Goal: Task Accomplishment & Management: Use online tool/utility

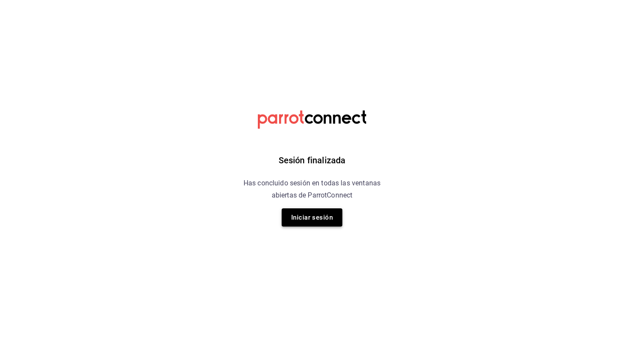
click at [336, 216] on button "Iniciar sesión" at bounding box center [312, 217] width 61 height 18
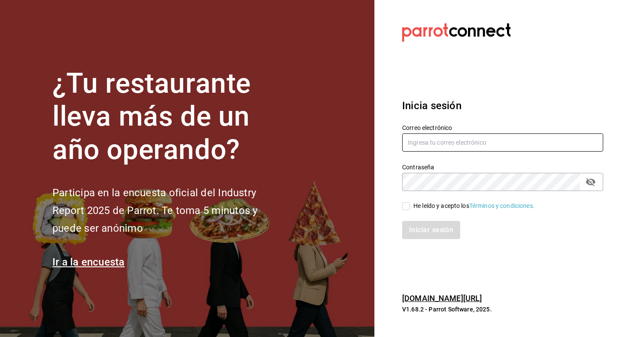
click at [454, 137] on input "text" at bounding box center [502, 142] width 201 height 18
click at [504, 143] on input "[EMAIL_ADDRESS]" at bounding box center [502, 142] width 201 height 18
type input "[EMAIL_ADDRESS][DOMAIN_NAME]"
click at [436, 205] on div "He leído y acepto los Términos y condiciones." at bounding box center [473, 206] width 121 height 9
click at [410, 205] on input "He leído y acepto los Términos y condiciones." at bounding box center [406, 206] width 8 height 8
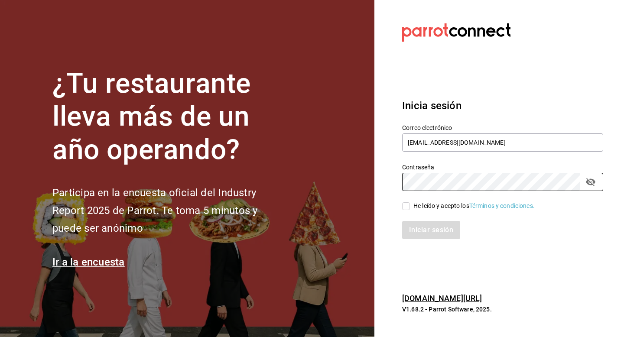
checkbox input "true"
click at [423, 230] on button "Iniciar sesión" at bounding box center [431, 230] width 59 height 18
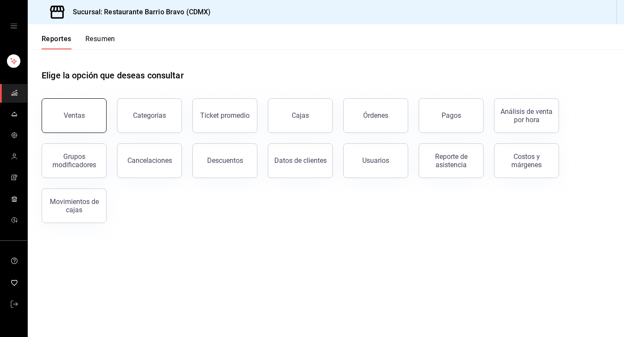
click at [104, 121] on div "Ventas" at bounding box center [68, 110] width 75 height 45
click at [50, 110] on button "Ventas" at bounding box center [74, 115] width 65 height 35
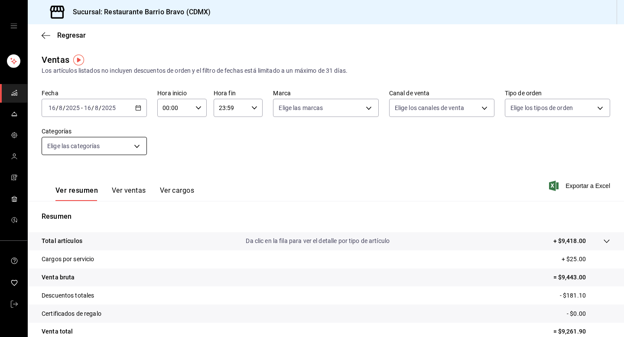
click at [125, 143] on body "Sucursal: Restaurante Barrio Bravo (CDMX) Regresar Ventas Los artículos listado…" at bounding box center [312, 168] width 624 height 337
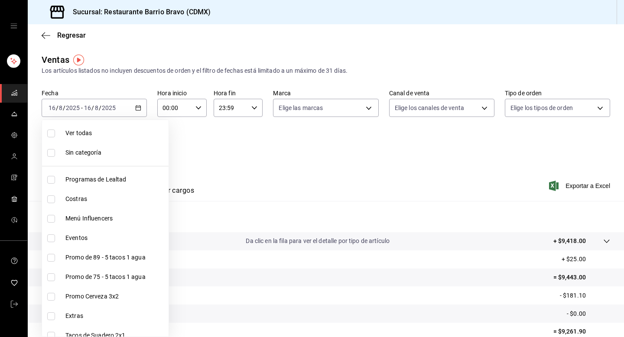
scroll to position [223, 0]
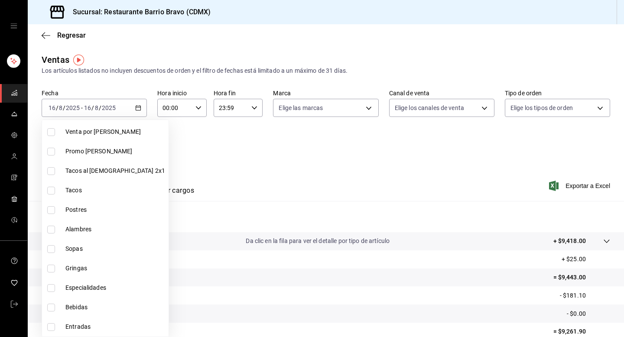
click at [83, 301] on li "Bebidas" at bounding box center [105, 308] width 127 height 20
type input "7fa84fa0-b9ca-49ef-be16-7673f7613eff"
checkbox input "true"
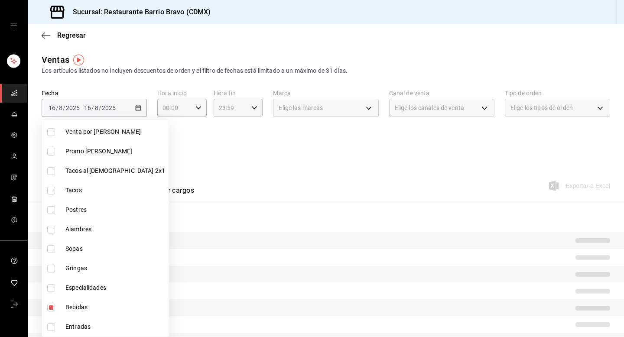
click at [267, 156] on div at bounding box center [312, 168] width 624 height 337
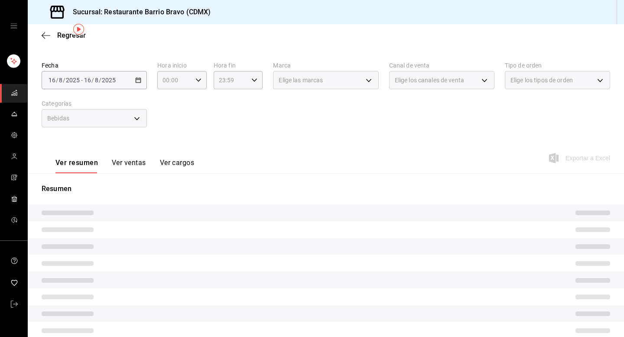
scroll to position [26, 0]
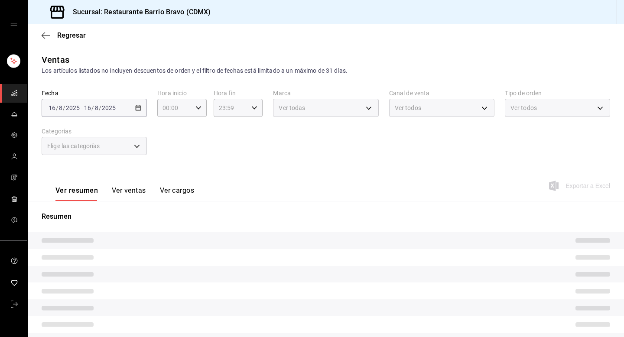
type input "7fa84fa0-b9ca-49ef-be16-7673f7613eff"
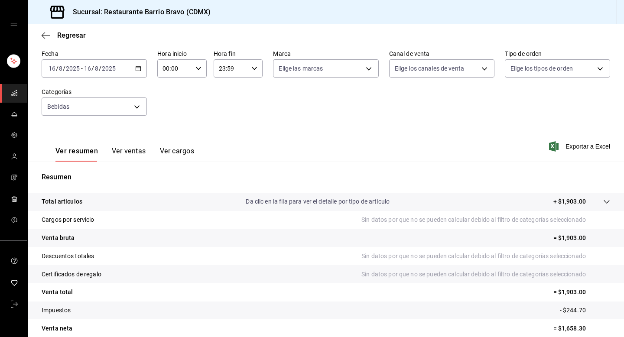
scroll to position [50, 0]
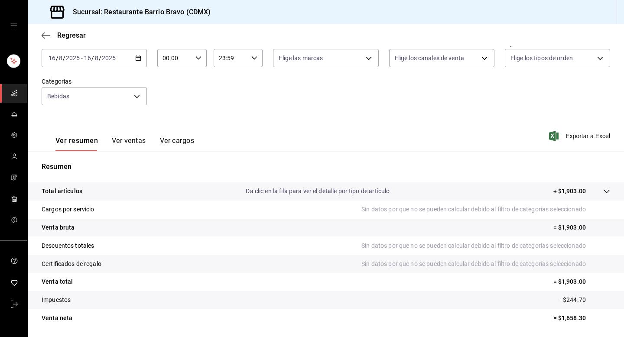
click at [126, 142] on button "Ver ventas" at bounding box center [129, 144] width 34 height 15
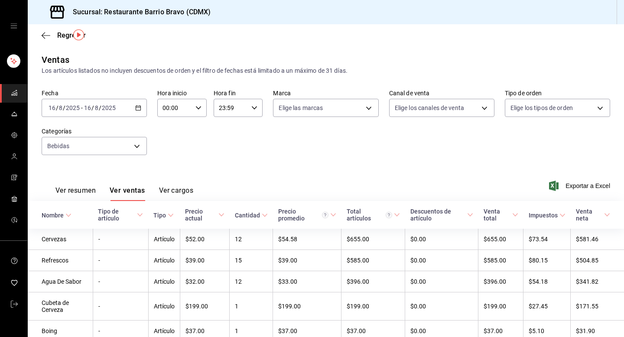
scroll to position [66, 0]
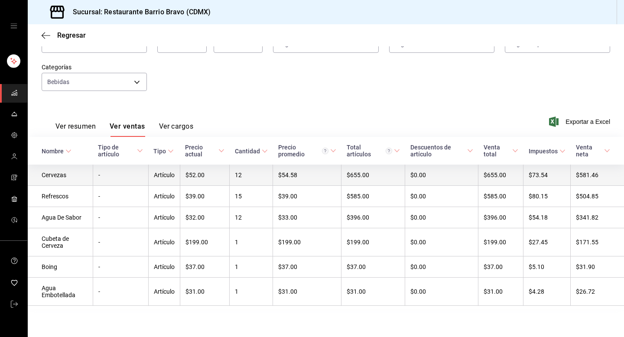
click at [113, 173] on td "-" at bounding box center [120, 175] width 55 height 21
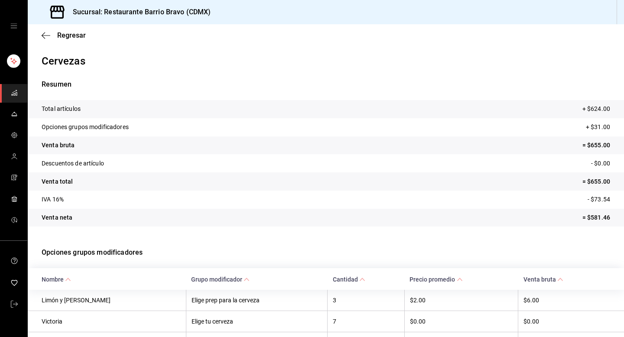
scroll to position [94, 0]
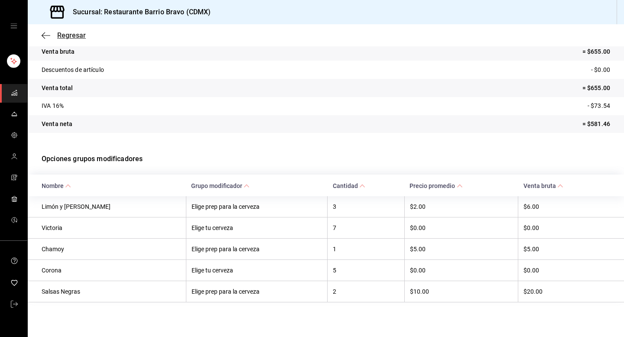
click at [53, 34] on span "Regresar" at bounding box center [64, 35] width 44 height 8
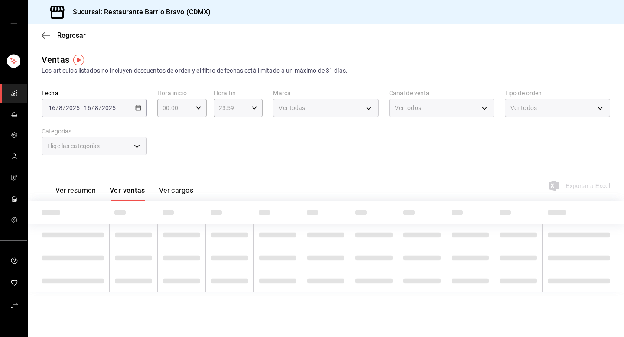
type input "7fa84fa0-b9ca-49ef-be16-7673f7613eff"
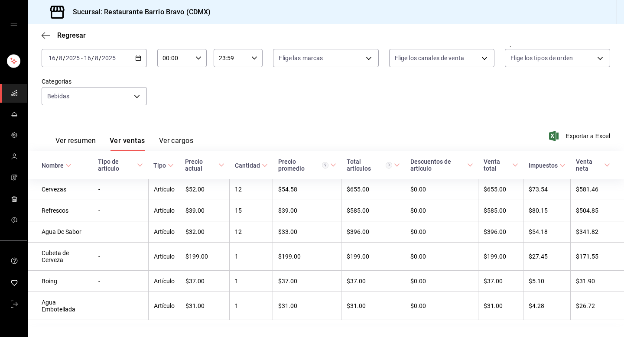
scroll to position [66, 0]
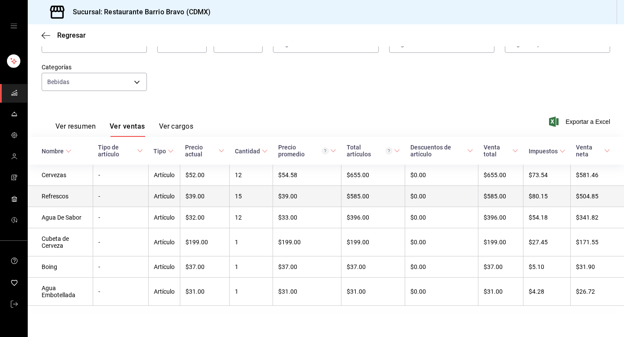
click at [78, 198] on td "Refrescos" at bounding box center [60, 196] width 65 height 21
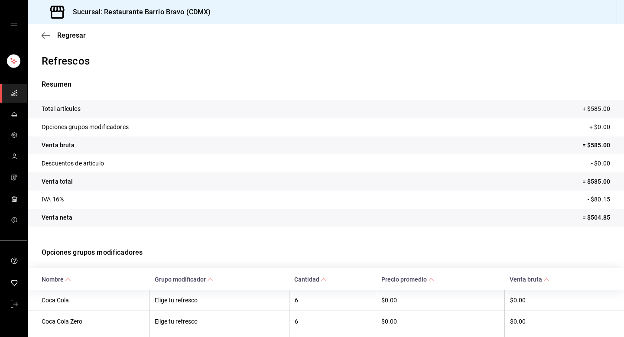
scroll to position [52, 0]
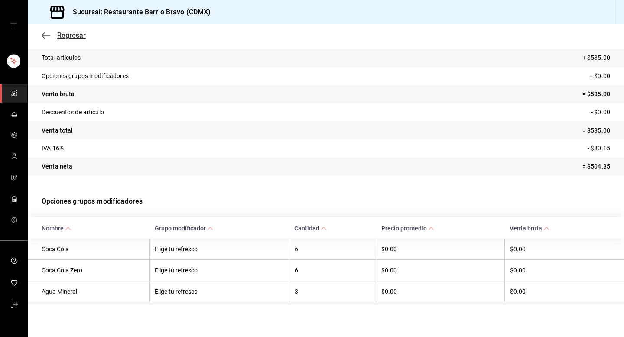
click at [45, 33] on icon "button" at bounding box center [46, 36] width 9 height 8
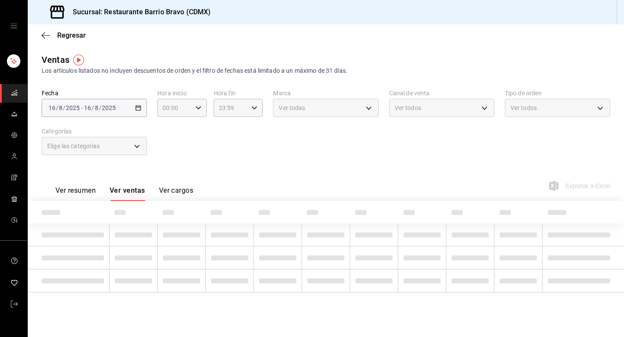
type input "7fa84fa0-b9ca-49ef-be16-7673f7613eff"
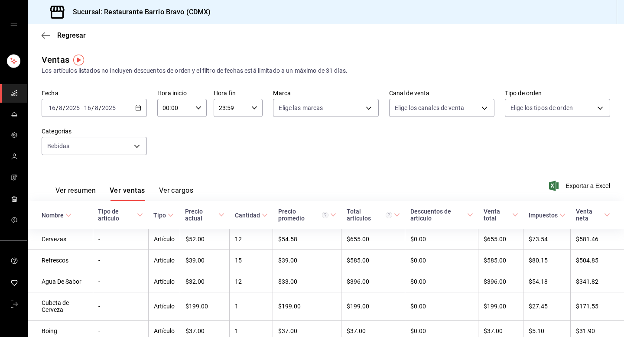
scroll to position [66, 0]
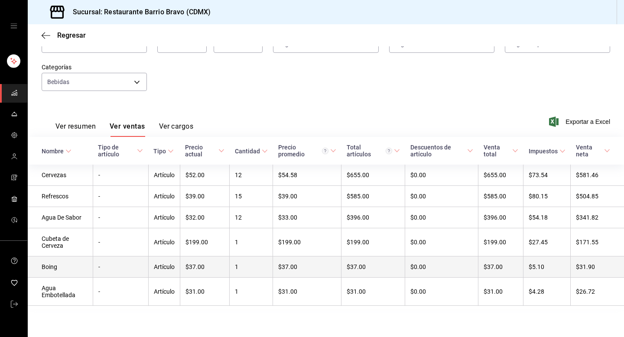
click at [67, 260] on td "Boing" at bounding box center [60, 267] width 65 height 21
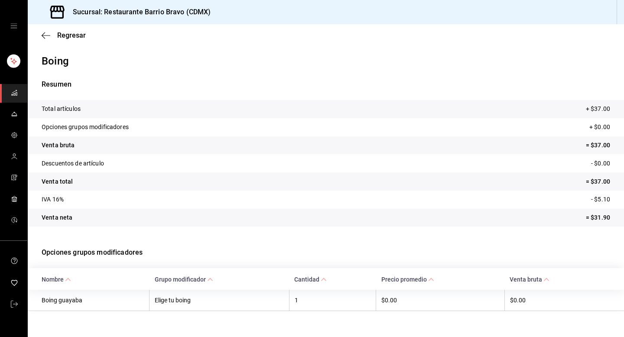
scroll to position [9, 0]
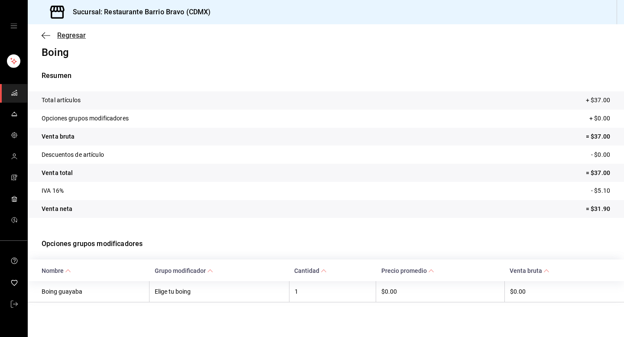
click at [66, 34] on span "Regresar" at bounding box center [71, 35] width 29 height 8
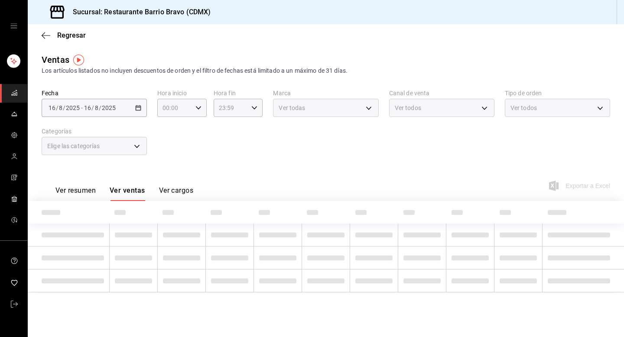
type input "7fa84fa0-b9ca-49ef-be16-7673f7613eff"
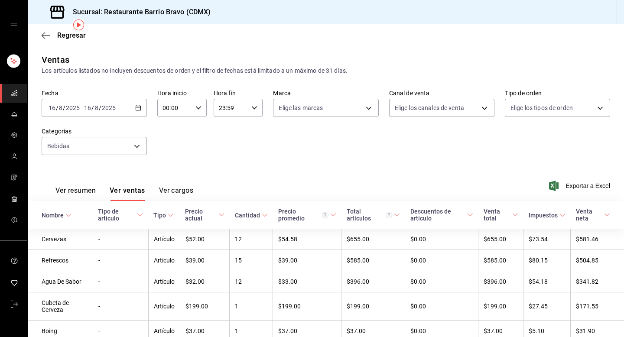
scroll to position [66, 0]
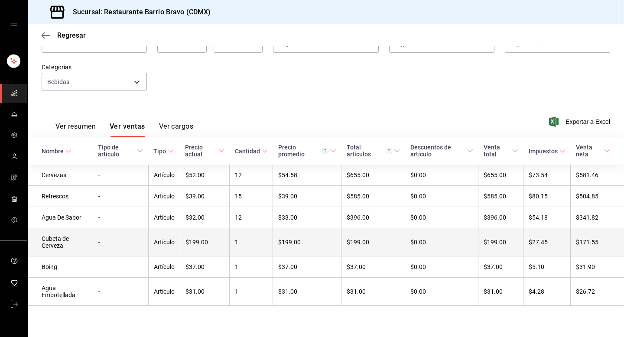
click at [100, 235] on td "-" at bounding box center [120, 242] width 55 height 28
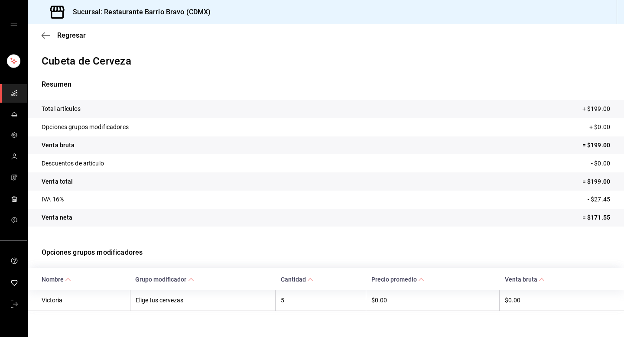
scroll to position [9, 0]
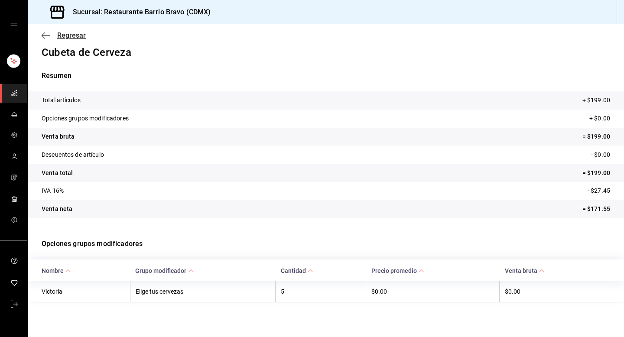
click at [59, 35] on span "Regresar" at bounding box center [71, 35] width 29 height 8
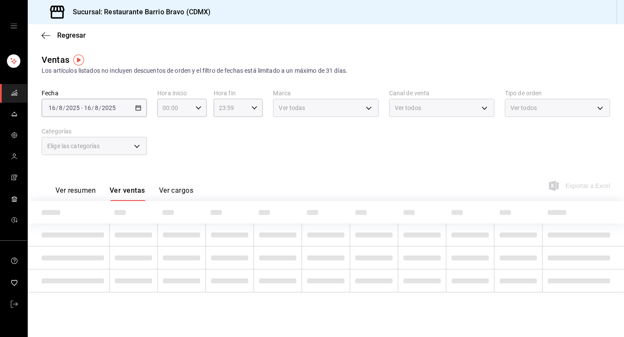
type input "7fa84fa0-b9ca-49ef-be16-7673f7613eff"
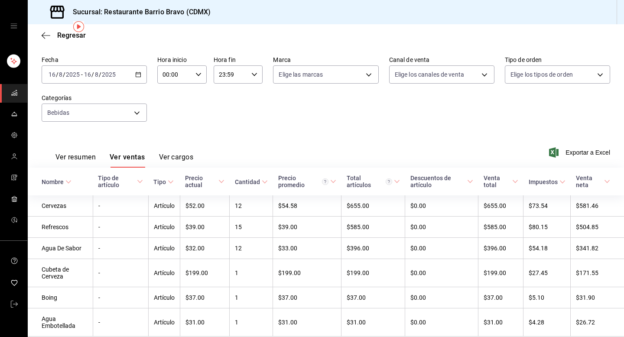
scroll to position [51, 0]
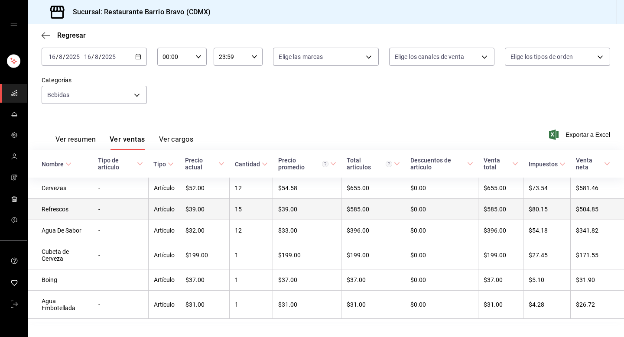
click at [115, 204] on td "-" at bounding box center [120, 209] width 55 height 21
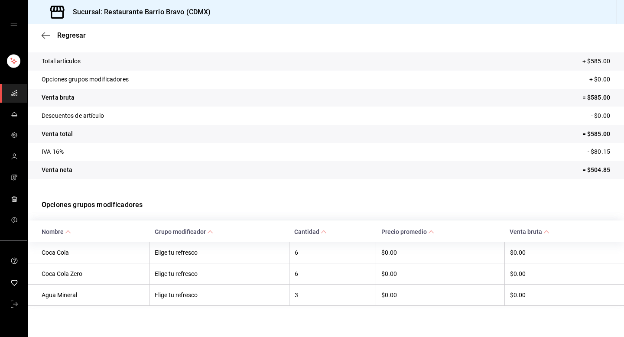
scroll to position [52, 0]
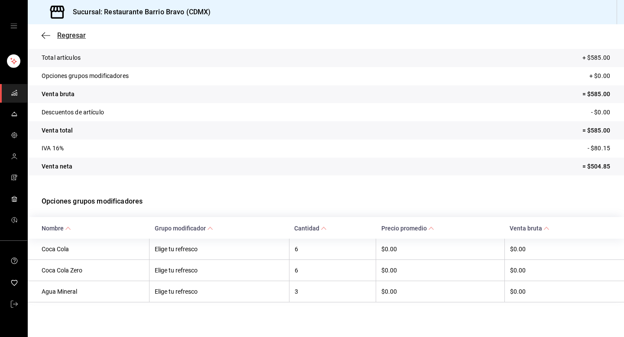
click at [67, 33] on span "Regresar" at bounding box center [71, 35] width 29 height 8
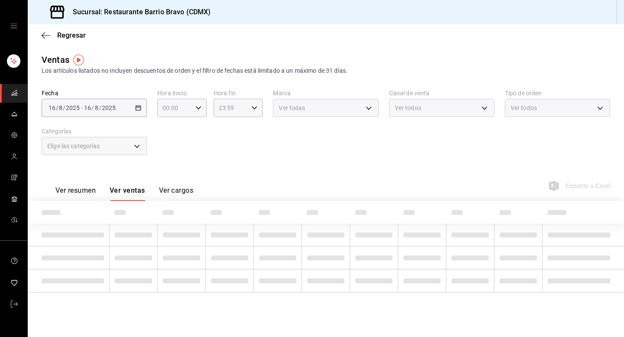
type input "7fa84fa0-b9ca-49ef-be16-7673f7613eff"
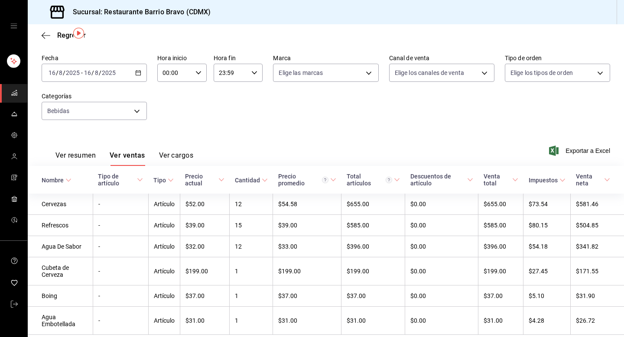
scroll to position [66, 0]
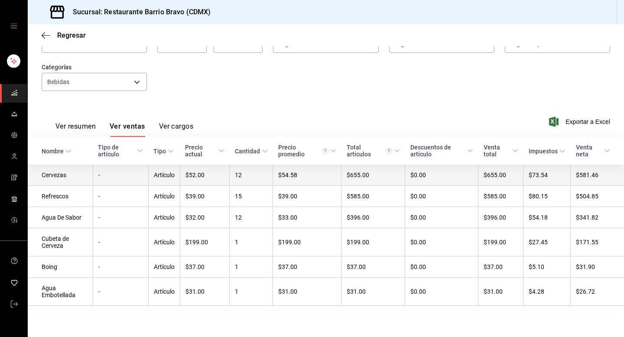
click at [181, 176] on td "$52.00" at bounding box center [204, 175] width 49 height 21
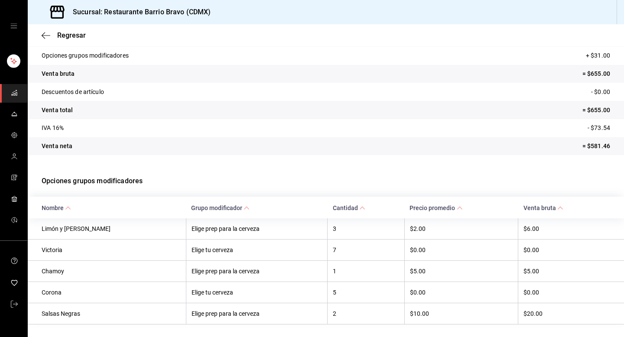
scroll to position [94, 0]
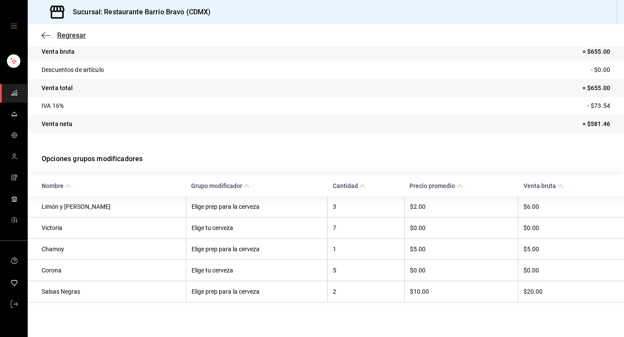
click at [65, 38] on span "Regresar" at bounding box center [71, 35] width 29 height 8
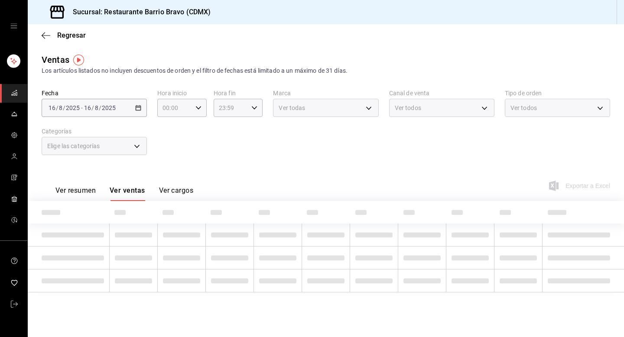
type input "7fa84fa0-b9ca-49ef-be16-7673f7613eff"
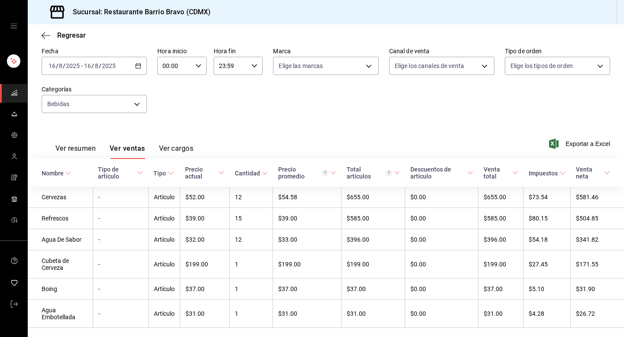
scroll to position [66, 0]
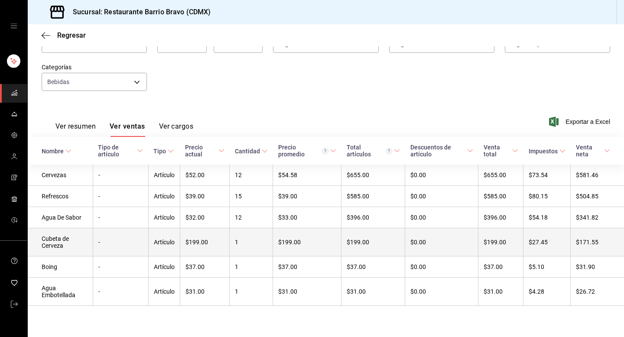
click at [127, 238] on td "-" at bounding box center [120, 242] width 55 height 28
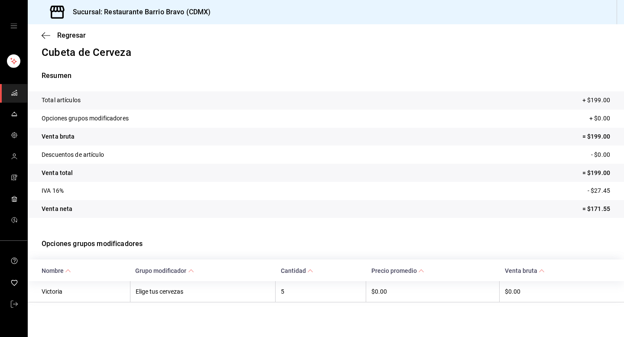
scroll to position [9, 0]
